Goal: Information Seeking & Learning: Learn about a topic

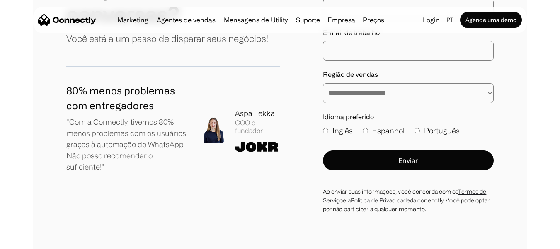
scroll to position [4946, 0]
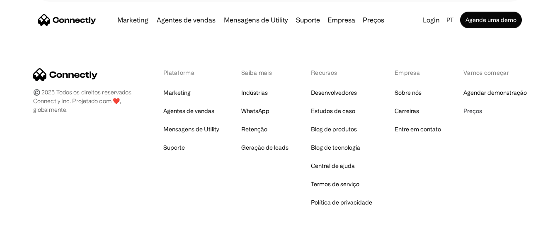
click at [475, 105] on link "Preços" at bounding box center [473, 111] width 19 height 12
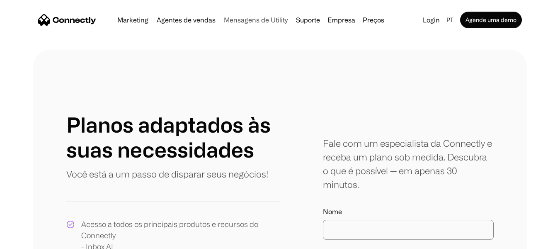
click at [268, 21] on link "Mensagens de Utility" at bounding box center [256, 20] width 71 height 7
